Goal: Transaction & Acquisition: Purchase product/service

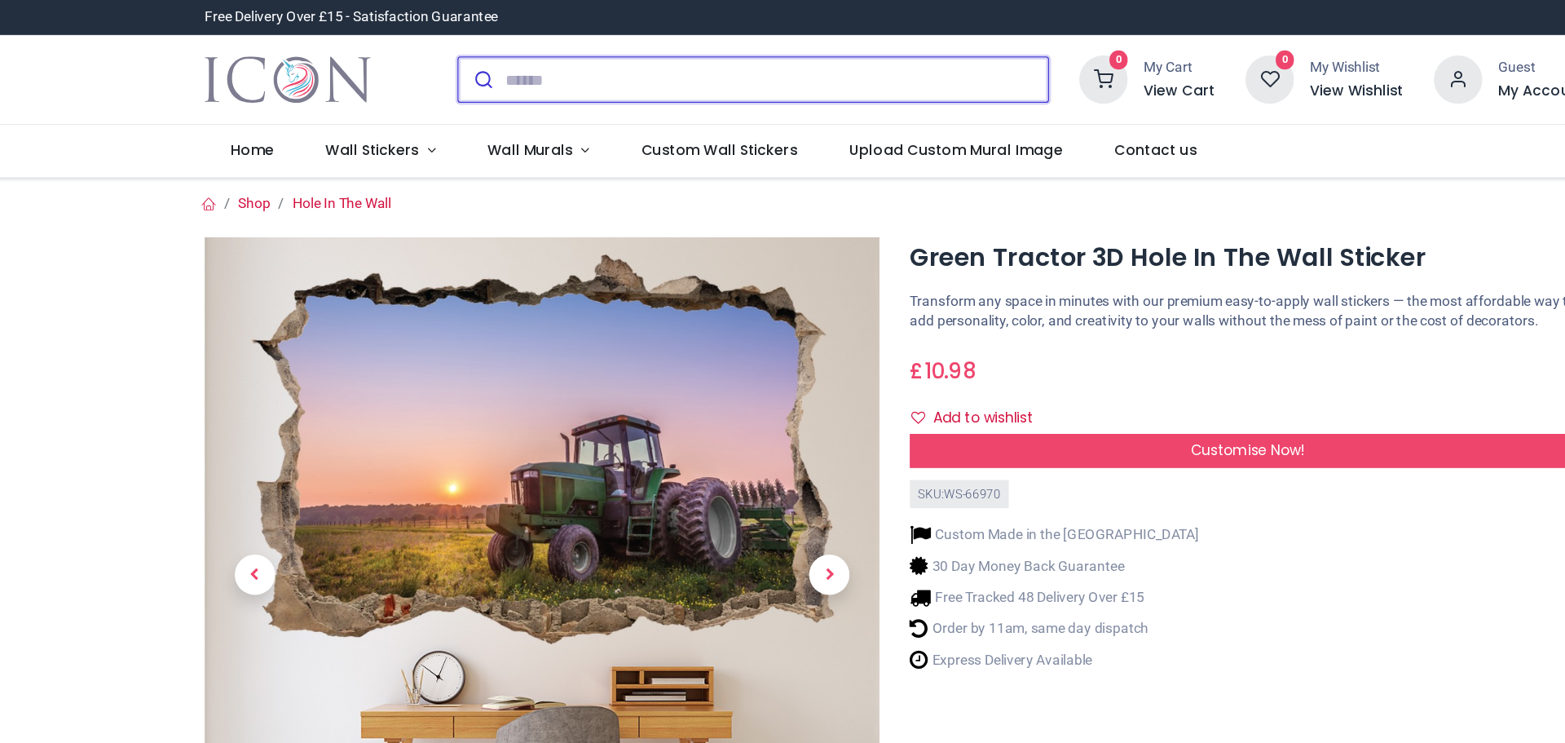
click at [487, 72] on input "search" at bounding box center [687, 64] width 439 height 36
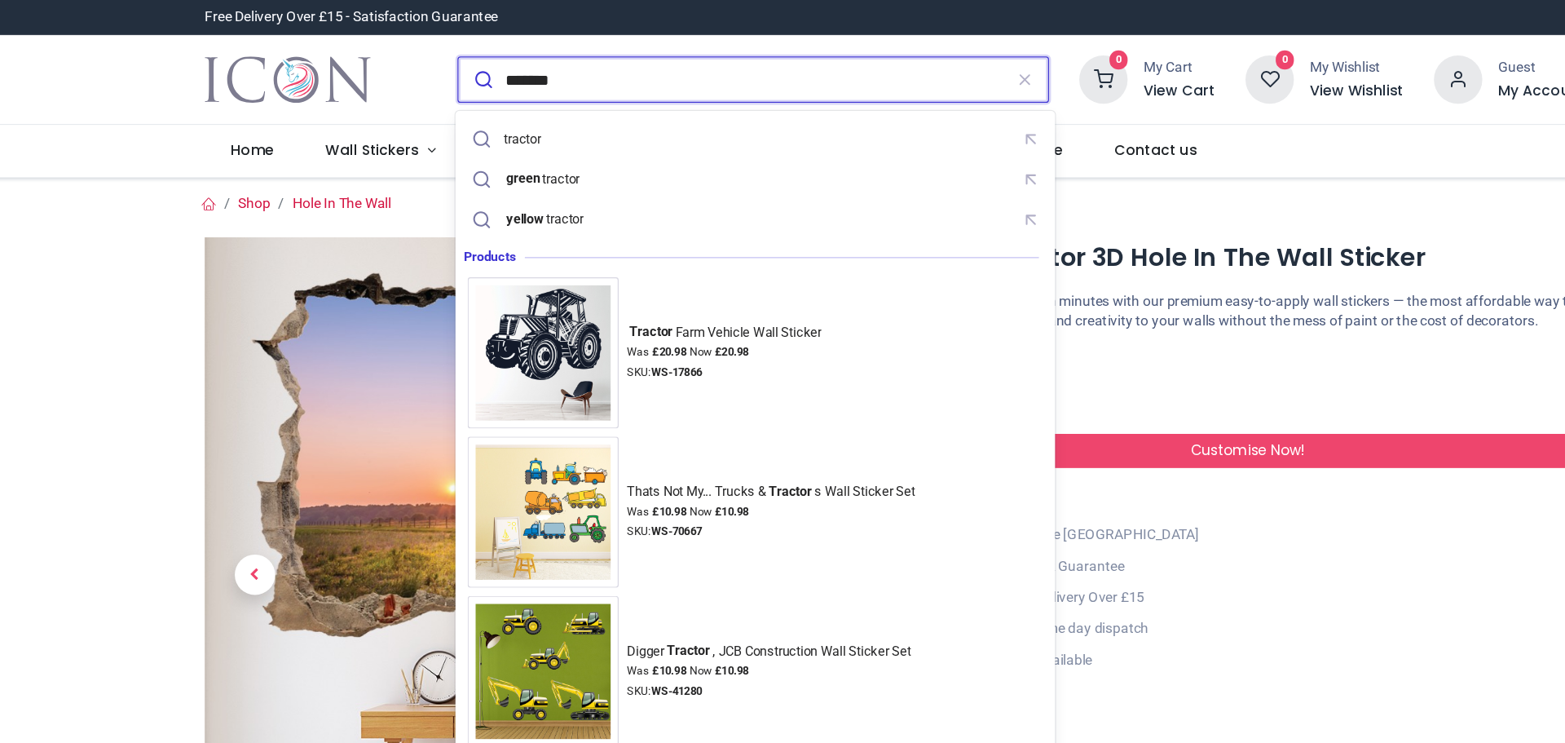
type input "*******"
click at [430, 46] on button "submit" at bounding box center [449, 64] width 38 height 36
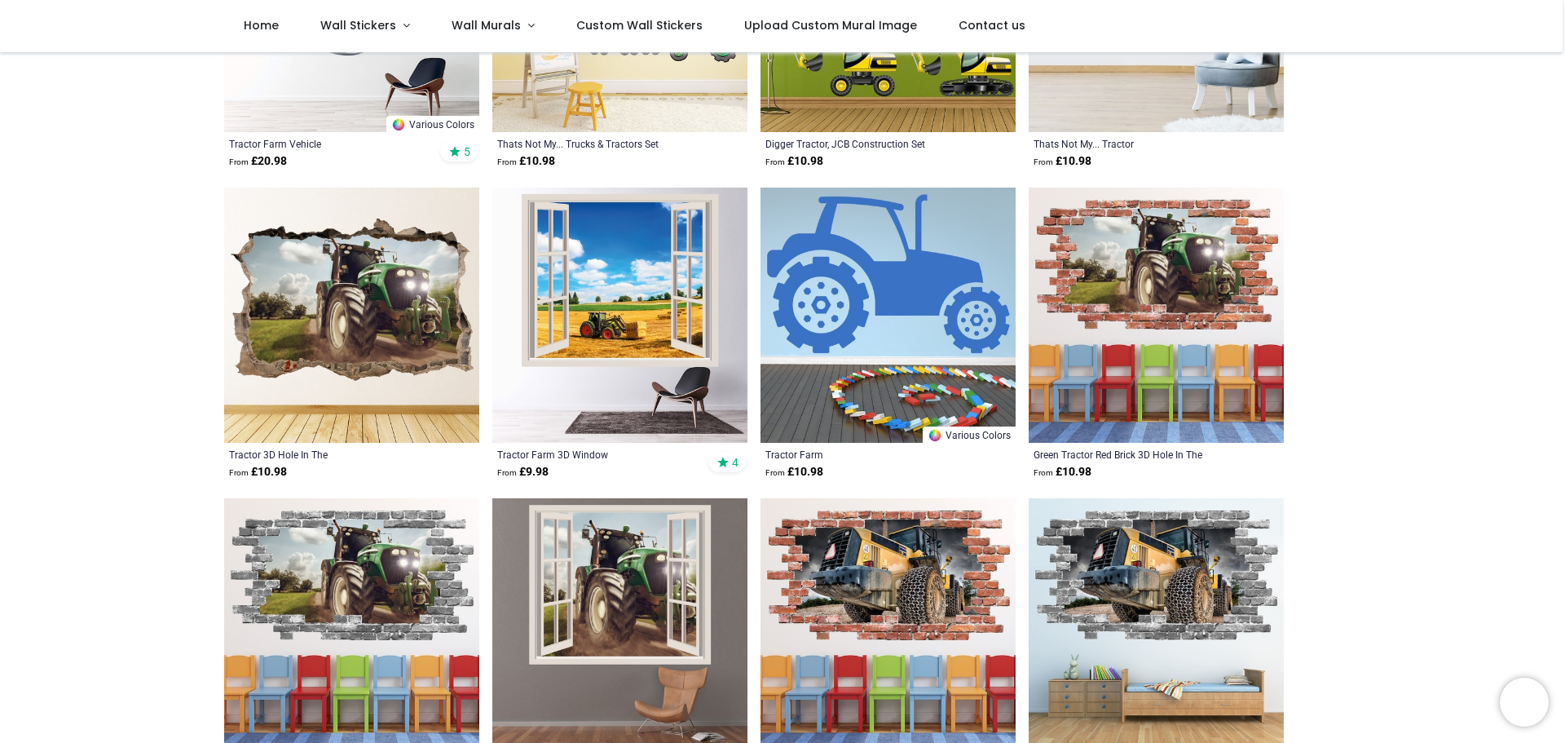
scroll to position [359, 0]
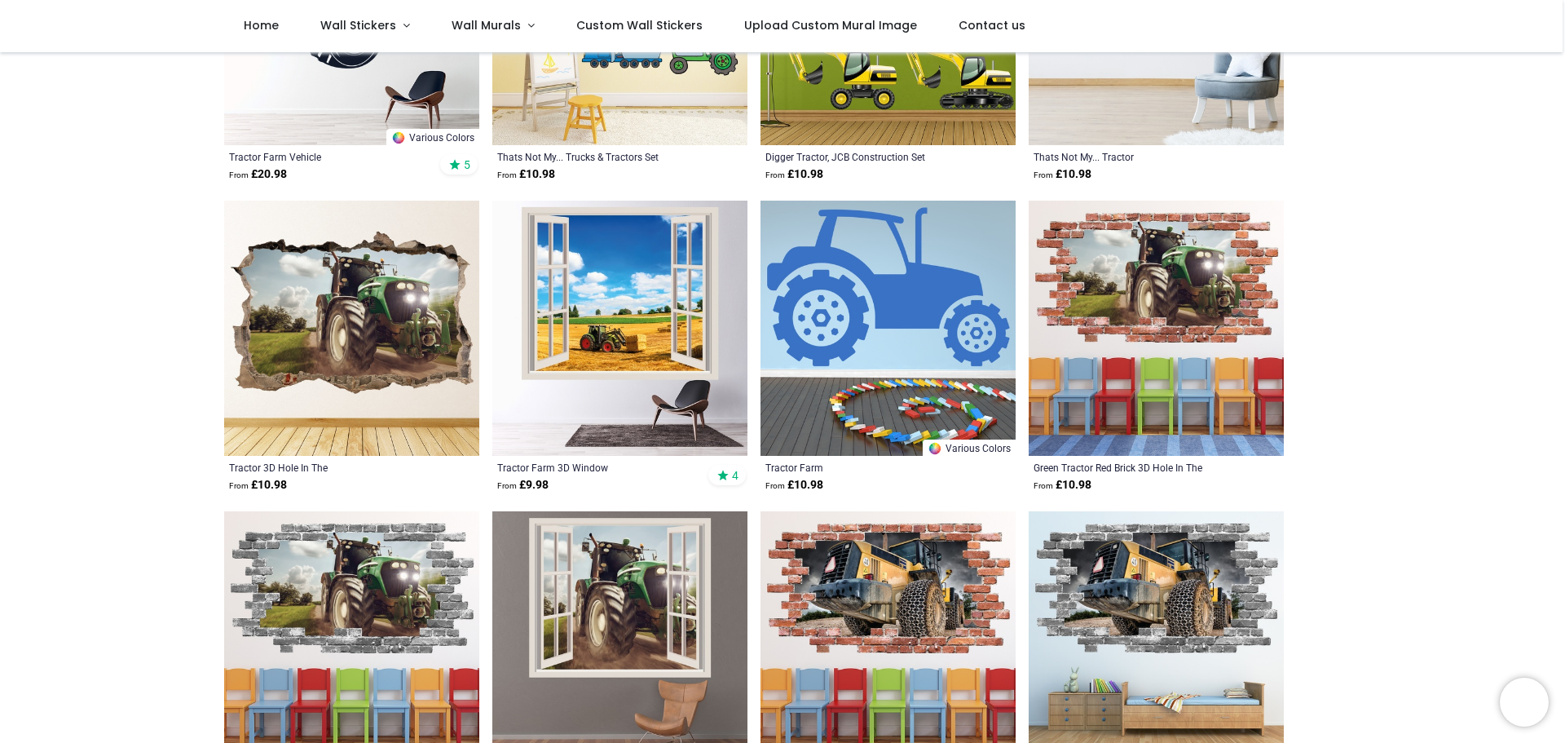
click at [326, 369] on img at bounding box center [351, 328] width 255 height 255
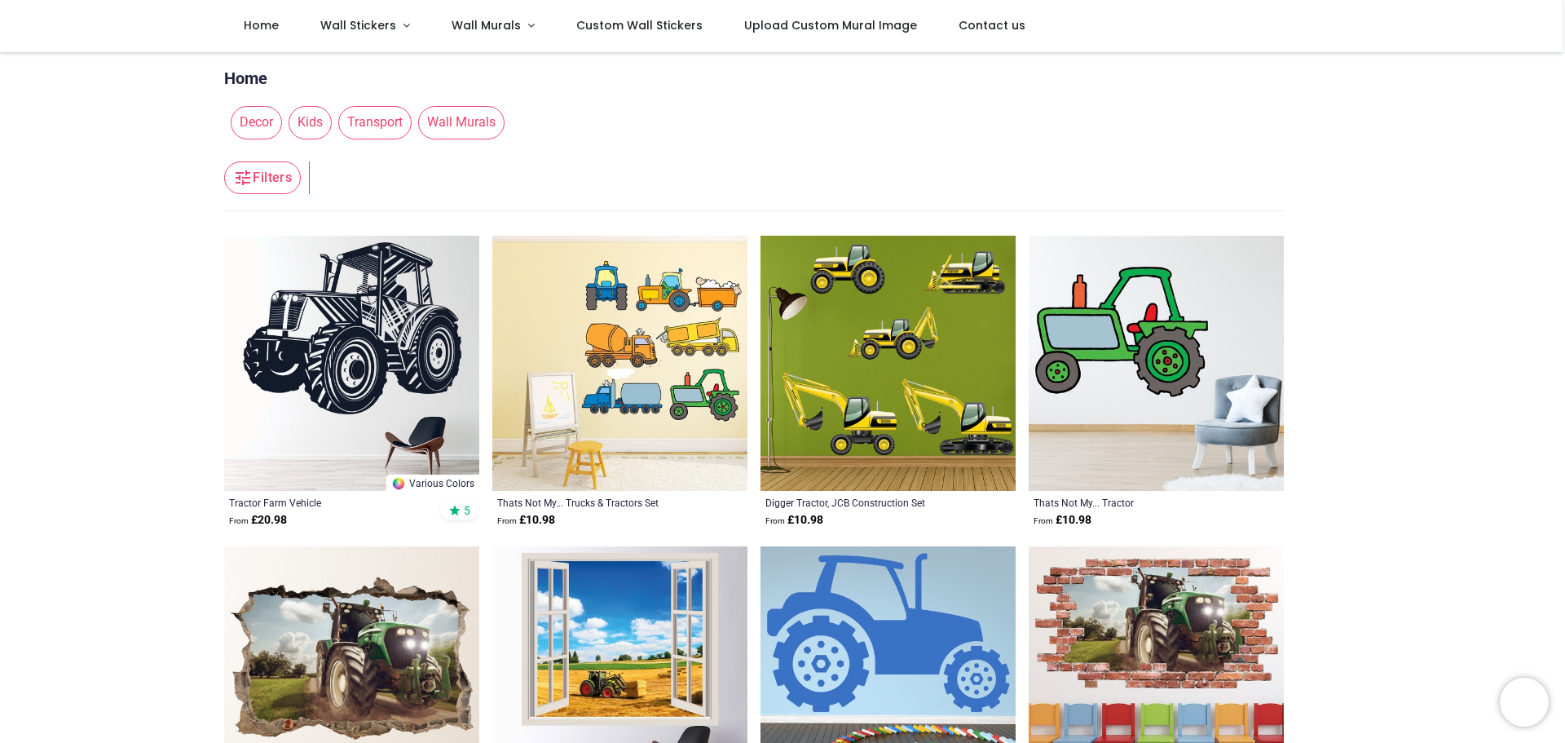
scroll to position [0, 0]
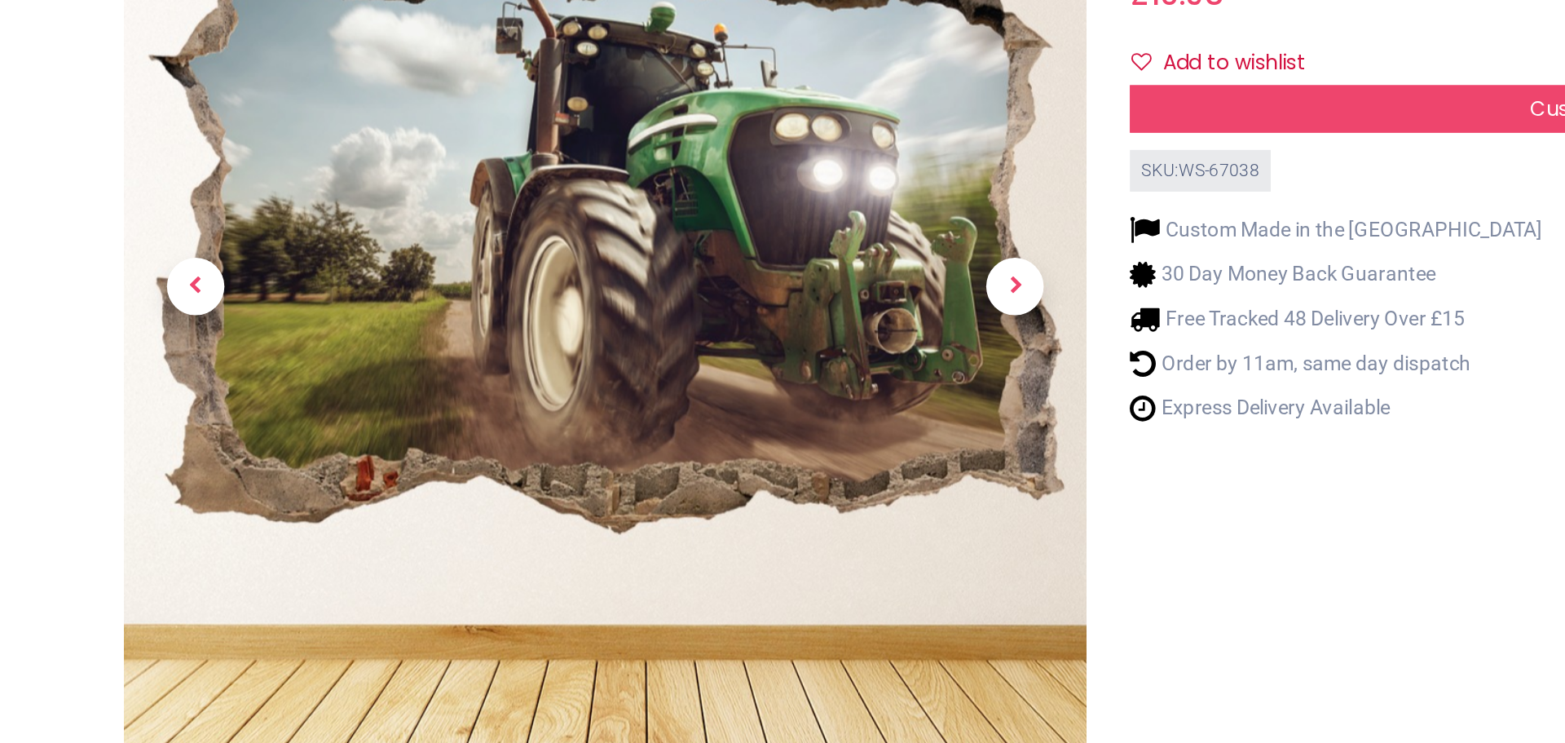
scroll to position [22, 0]
